Goal: Navigation & Orientation: Find specific page/section

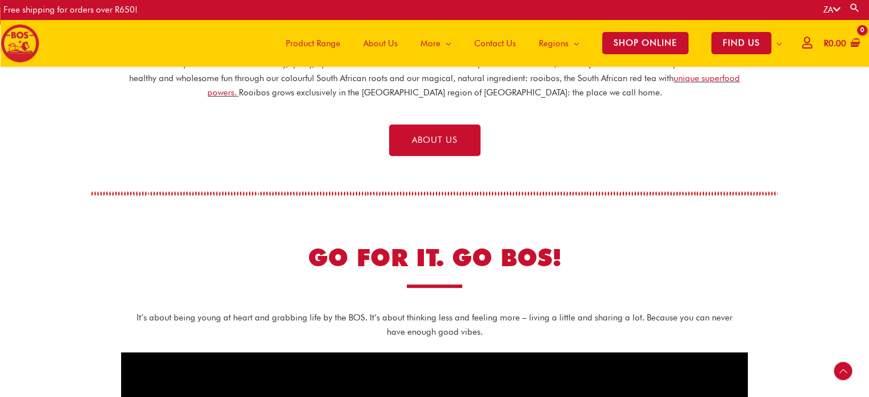
scroll to position [168, 0]
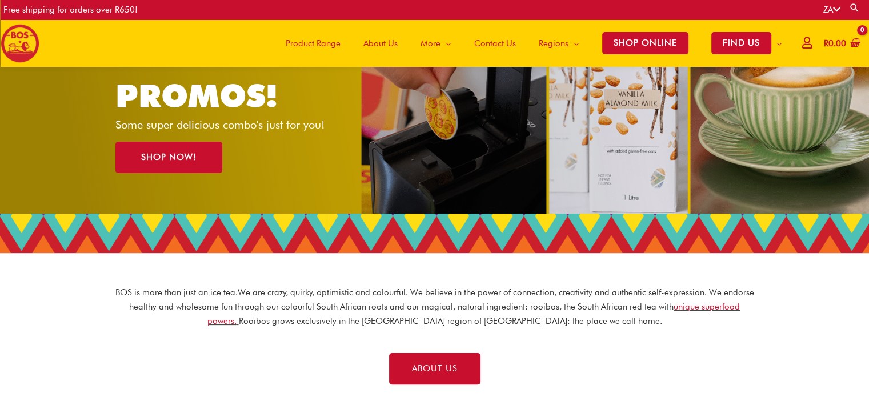
click at [319, 43] on span "Product Range" at bounding box center [313, 43] width 55 height 34
